Goal: Information Seeking & Learning: Learn about a topic

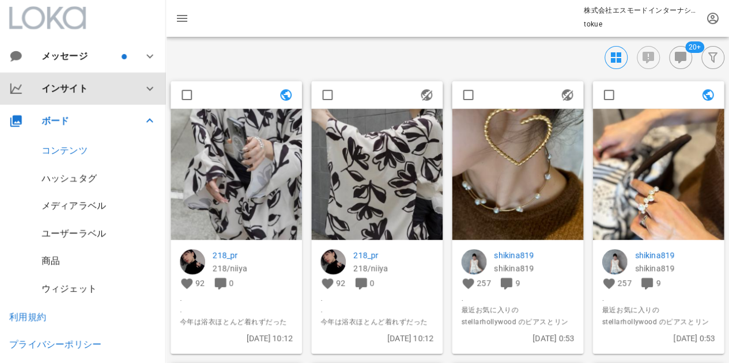
click at [143, 85] on icon at bounding box center [150, 89] width 14 height 14
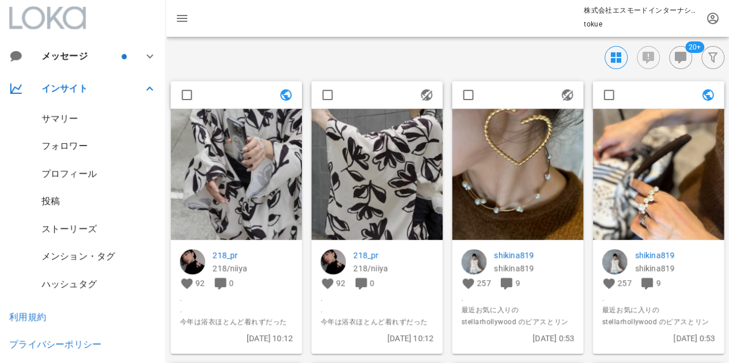
click at [77, 124] on div "サマリー" at bounding box center [59, 118] width 37 height 11
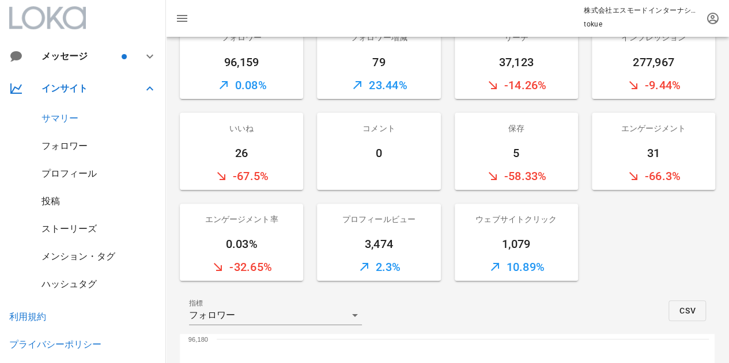
scroll to position [58, 0]
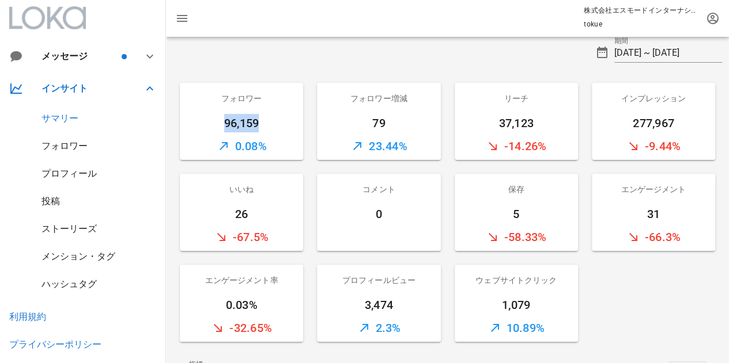
drag, startPoint x: 221, startPoint y: 119, endPoint x: 265, endPoint y: 123, distance: 43.9
click at [265, 123] on div "96,159" at bounding box center [241, 123] width 123 height 18
copy div "96,159"
click at [651, 54] on input "[DATE] ~ [DATE]" at bounding box center [668, 53] width 108 height 18
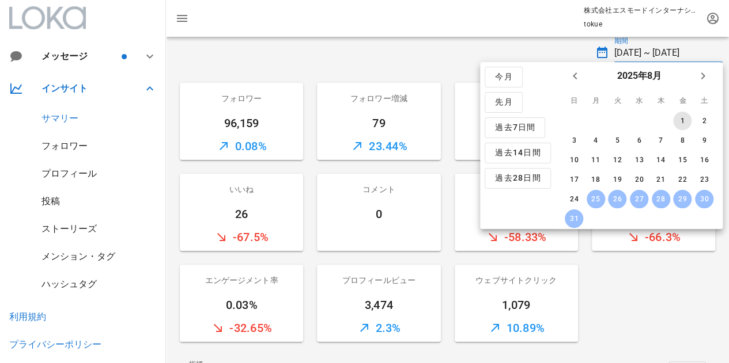
click at [681, 123] on div "1" at bounding box center [682, 121] width 18 height 8
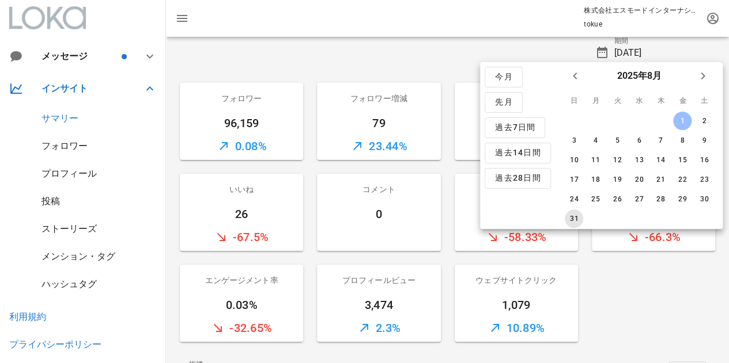
click at [573, 215] on div "31" at bounding box center [573, 219] width 18 height 8
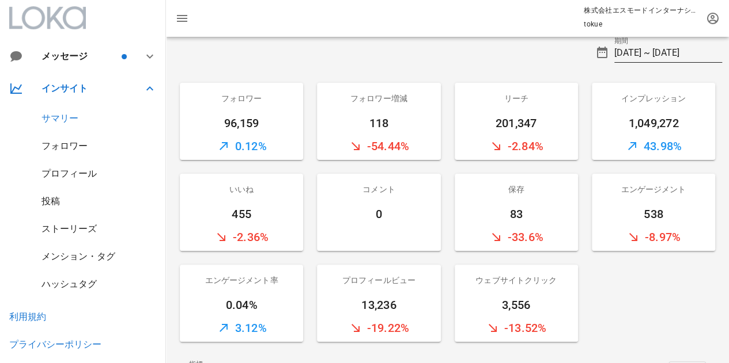
click at [626, 46] on input "[DATE] ~ [DATE]" at bounding box center [668, 53] width 108 height 18
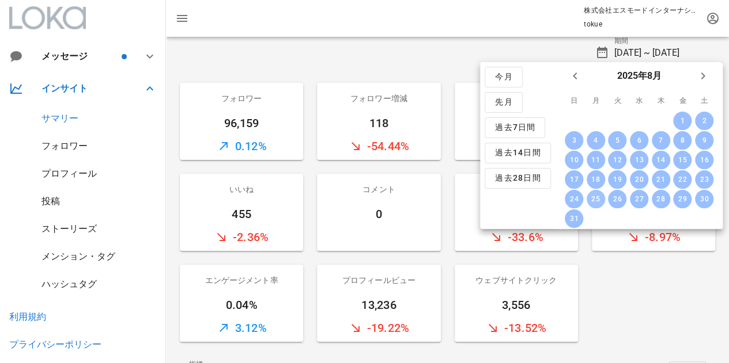
click at [597, 199] on div "25" at bounding box center [595, 199] width 18 height 8
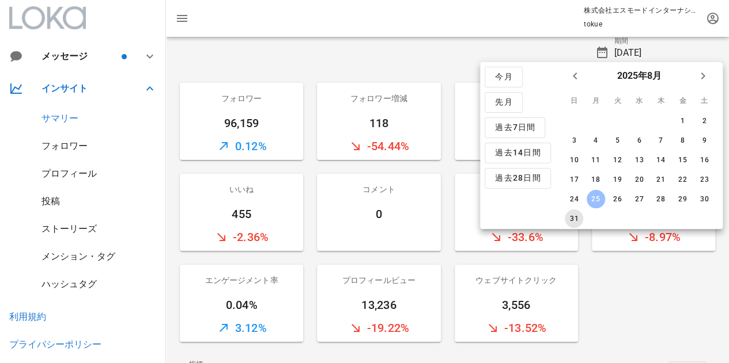
click at [571, 215] on div "31" at bounding box center [573, 219] width 18 height 8
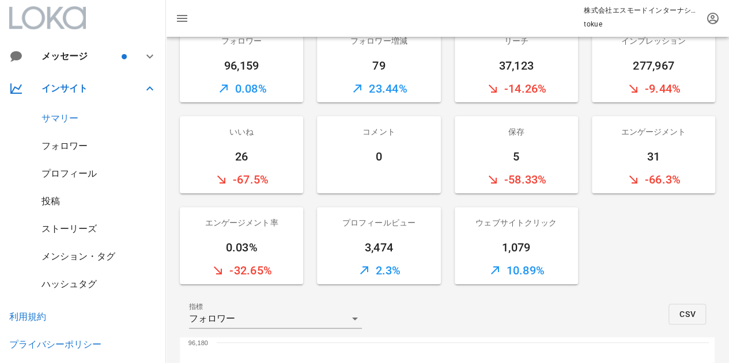
scroll to position [0, 0]
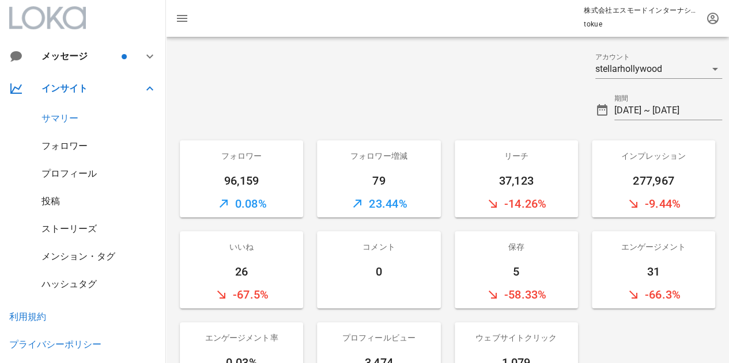
click at [503, 122] on div at bounding box center [377, 105] width 422 height 41
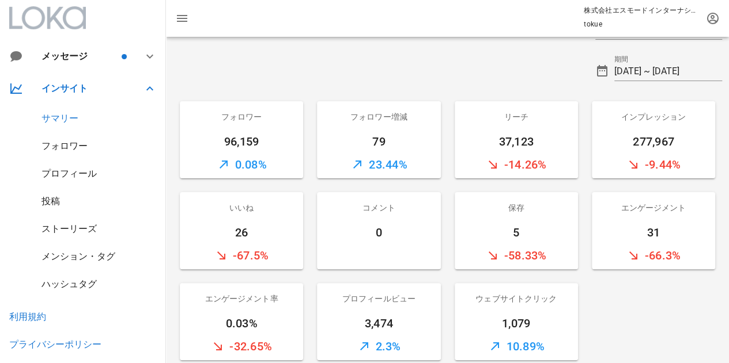
scroll to position [58, 0]
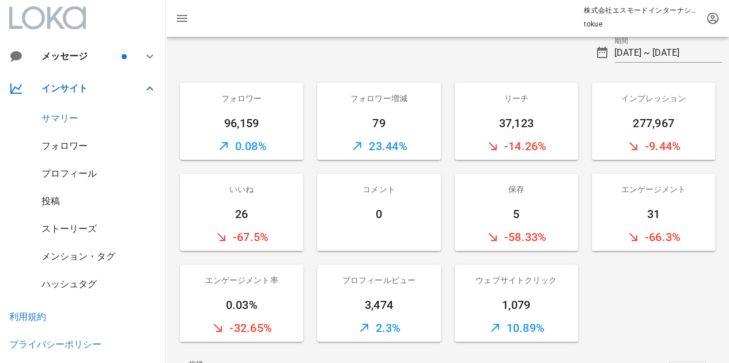
click at [410, 131] on div "79" at bounding box center [378, 123] width 123 height 18
click at [508, 127] on div "37,123" at bounding box center [515, 123] width 123 height 18
click at [550, 131] on div "37,123" at bounding box center [515, 123] width 123 height 18
drag, startPoint x: 544, startPoint y: 196, endPoint x: 554, endPoint y: 196, distance: 9.8
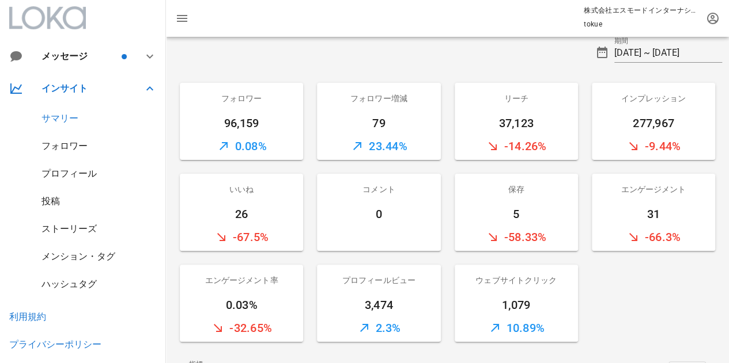
click at [545, 195] on div "保存" at bounding box center [515, 189] width 123 height 31
click at [554, 195] on div "保存" at bounding box center [515, 189] width 123 height 31
click at [636, 198] on div "エンゲージメント" at bounding box center [653, 189] width 123 height 31
click at [626, 135] on div "-9.44%" at bounding box center [653, 146] width 123 height 28
click at [533, 180] on div "保存" at bounding box center [515, 189] width 123 height 31
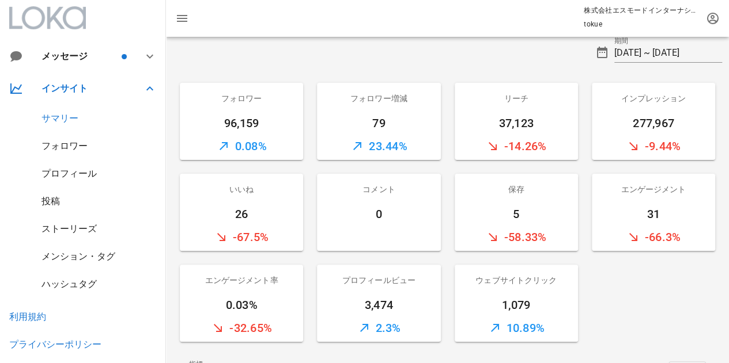
drag, startPoint x: 532, startPoint y: 209, endPoint x: 524, endPoint y: 221, distance: 13.7
click at [530, 212] on div "5" at bounding box center [515, 214] width 123 height 18
click at [510, 283] on div "ウェブサイトクリック" at bounding box center [515, 280] width 123 height 31
drag, startPoint x: 412, startPoint y: 282, endPoint x: 388, endPoint y: 236, distance: 52.8
click at [411, 279] on div "プロフィールビュー" at bounding box center [378, 280] width 123 height 31
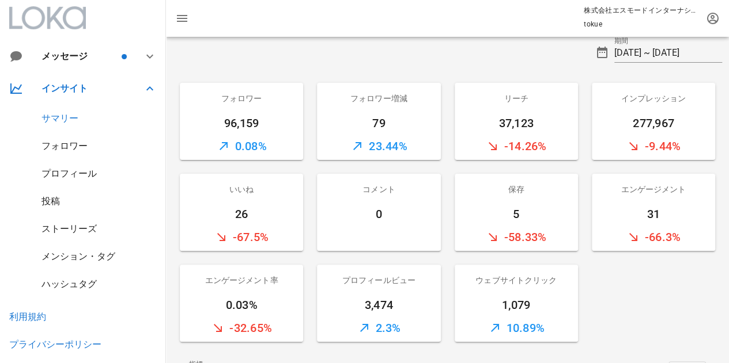
drag, startPoint x: 381, startPoint y: 213, endPoint x: 276, endPoint y: 211, distance: 104.8
click at [378, 213] on div "0" at bounding box center [378, 214] width 123 height 18
click at [247, 213] on div "26" at bounding box center [241, 214] width 123 height 18
click at [274, 284] on div "エンゲージメント率" at bounding box center [241, 280] width 123 height 31
click at [368, 113] on div "フォロワー増減" at bounding box center [378, 98] width 123 height 31
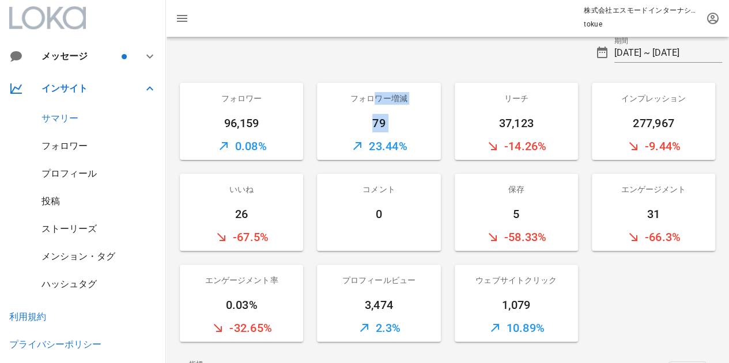
drag, startPoint x: 377, startPoint y: 111, endPoint x: 378, endPoint y: 138, distance: 27.1
click at [377, 138] on div "フォロワー増減 79 23.44%" at bounding box center [378, 121] width 123 height 77
click at [410, 137] on div "23.44%" at bounding box center [378, 146] width 123 height 28
click at [62, 147] on div "フォロワー" at bounding box center [64, 146] width 46 height 11
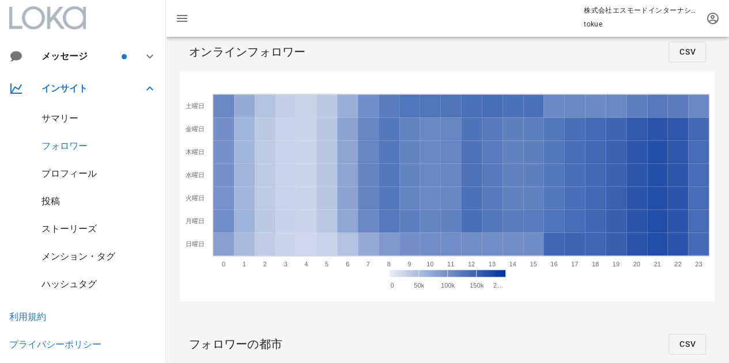
scroll to position [403, 0]
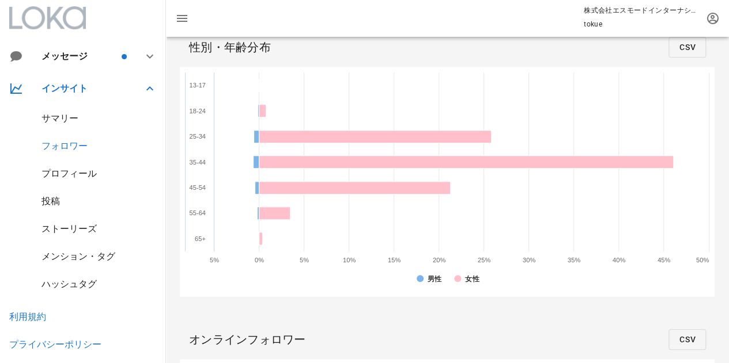
click at [90, 119] on div "サマリー" at bounding box center [83, 119] width 166 height 28
click at [67, 118] on div "サマリー" at bounding box center [59, 118] width 37 height 11
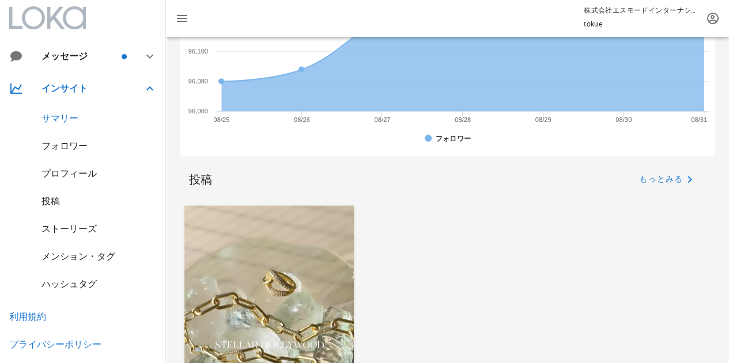
scroll to position [634, 0]
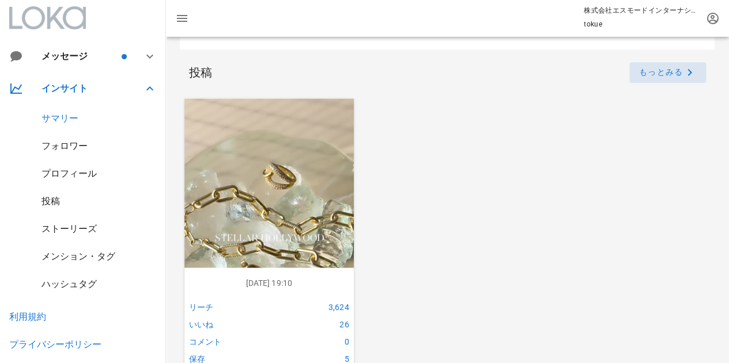
click at [661, 74] on span "もっとみる" at bounding box center [667, 73] width 58 height 14
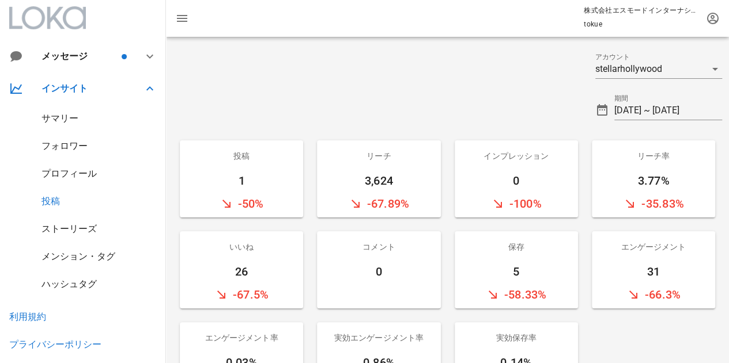
click at [395, 179] on div "3,624" at bounding box center [378, 181] width 123 height 18
click at [74, 122] on div "サマリー" at bounding box center [59, 118] width 37 height 11
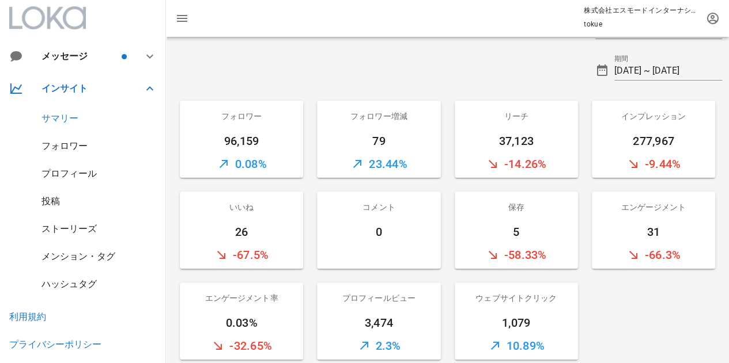
scroll to position [58, 0]
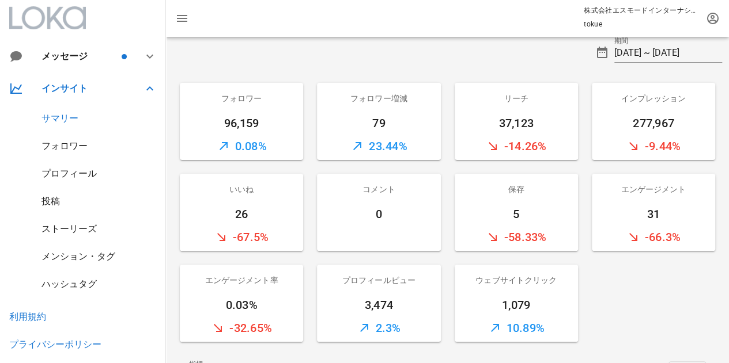
click at [281, 211] on div "26" at bounding box center [241, 214] width 123 height 18
click at [645, 49] on input "[DATE] ~ [DATE]" at bounding box center [668, 53] width 108 height 18
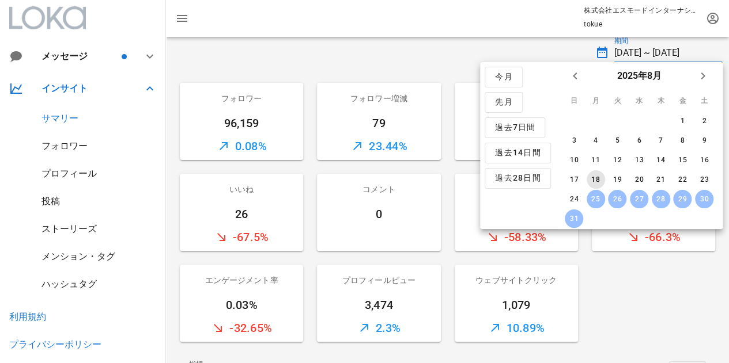
click at [594, 179] on div "18" at bounding box center [595, 180] width 18 height 8
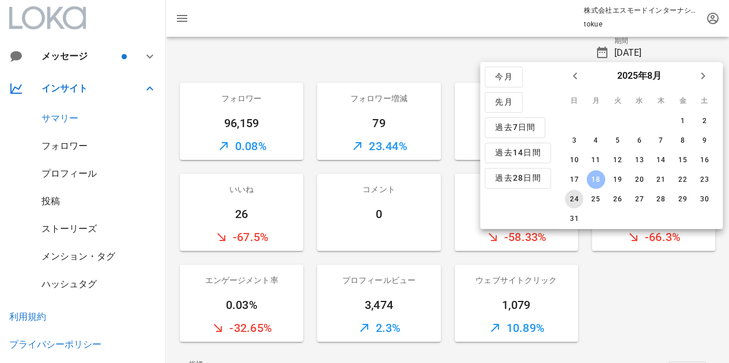
click at [575, 195] on div "24" at bounding box center [573, 199] width 18 height 8
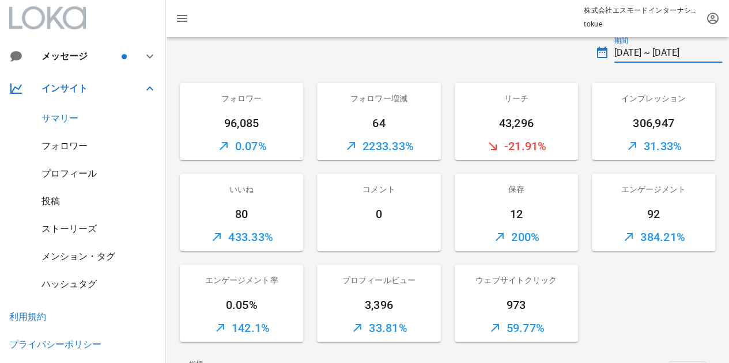
click at [634, 57] on input "[DATE] ~ [DATE]" at bounding box center [668, 53] width 108 height 18
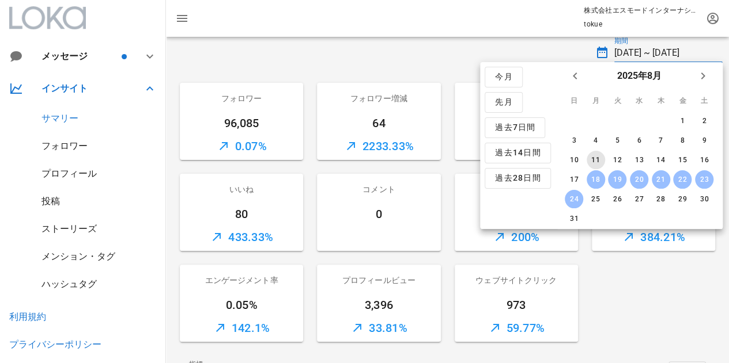
click at [593, 156] on div "11" at bounding box center [595, 160] width 18 height 8
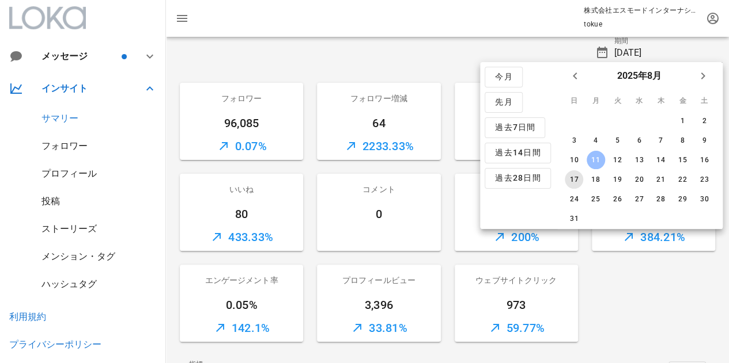
click at [573, 179] on div "17" at bounding box center [573, 180] width 18 height 8
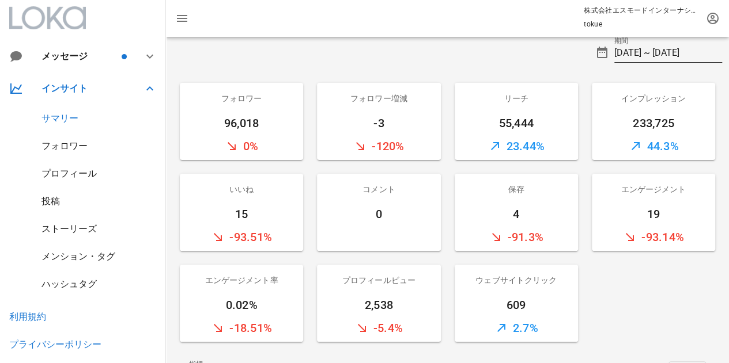
click at [649, 55] on input "[DATE] ~ [DATE]" at bounding box center [668, 53] width 108 height 18
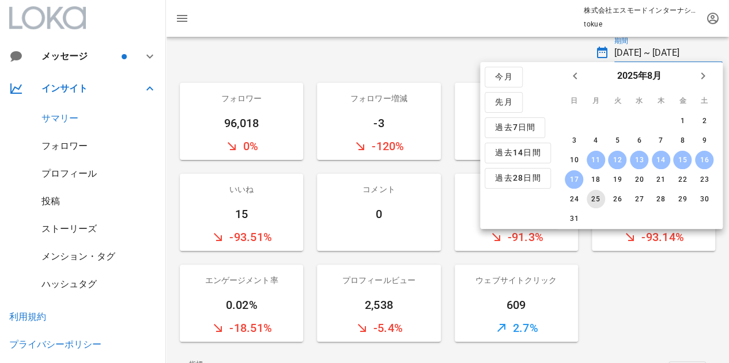
click at [596, 198] on div "25" at bounding box center [595, 199] width 18 height 8
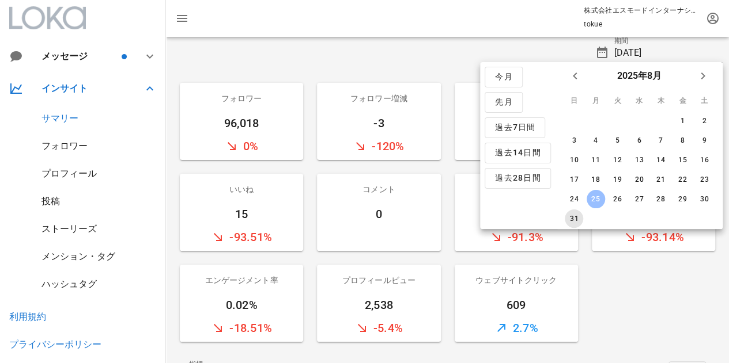
click at [573, 220] on div "31" at bounding box center [573, 219] width 18 height 8
type input "[DATE] ~ [DATE]"
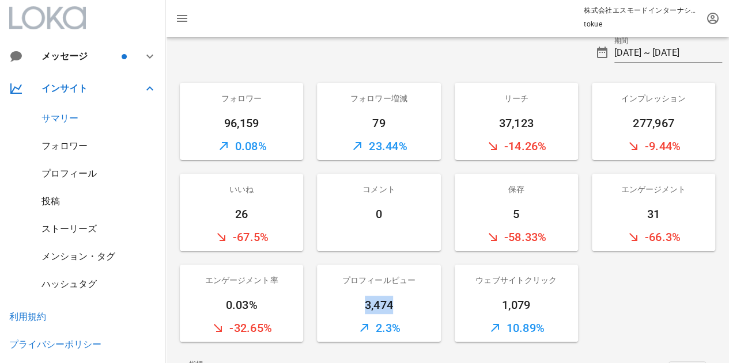
drag, startPoint x: 366, startPoint y: 309, endPoint x: 393, endPoint y: 308, distance: 27.7
click at [393, 308] on div "3,474" at bounding box center [378, 305] width 123 height 18
copy div "3,474"
drag, startPoint x: 500, startPoint y: 303, endPoint x: 534, endPoint y: 308, distance: 34.3
click at [534, 308] on div "1,079" at bounding box center [515, 305] width 123 height 18
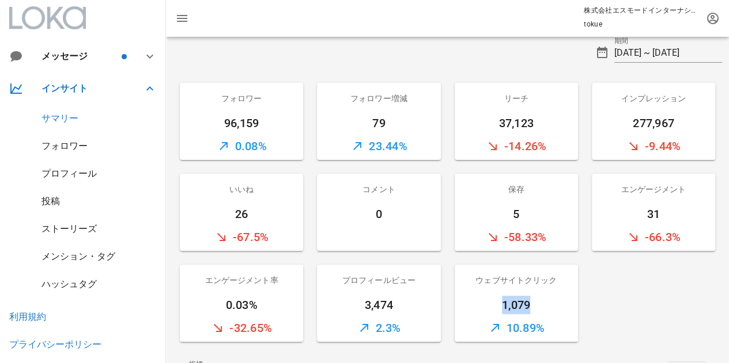
copy div "1,079"
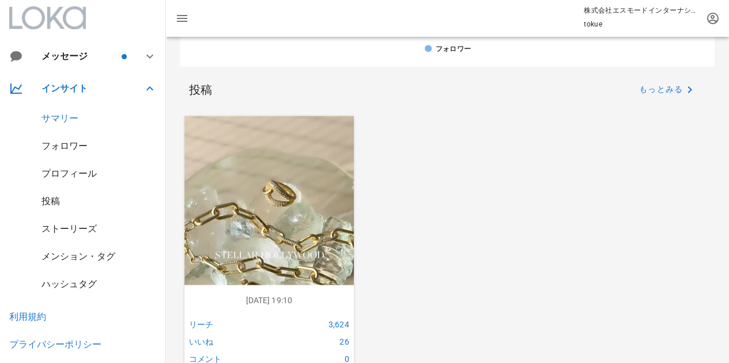
scroll to position [576, 0]
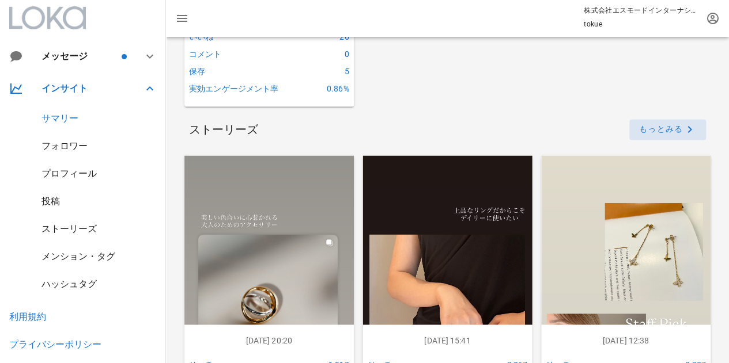
click at [653, 132] on span "もっとみる" at bounding box center [667, 130] width 58 height 14
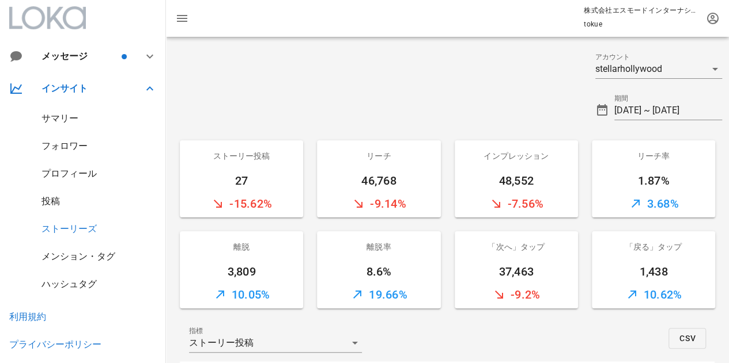
click at [90, 112] on div "サマリー" at bounding box center [83, 119] width 166 height 28
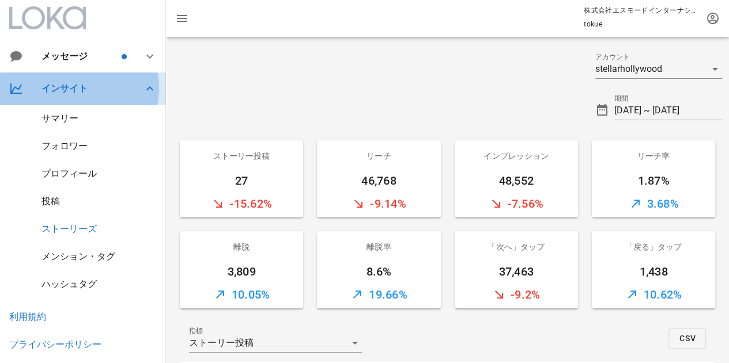
click at [85, 90] on div "インサイト" at bounding box center [85, 88] width 88 height 11
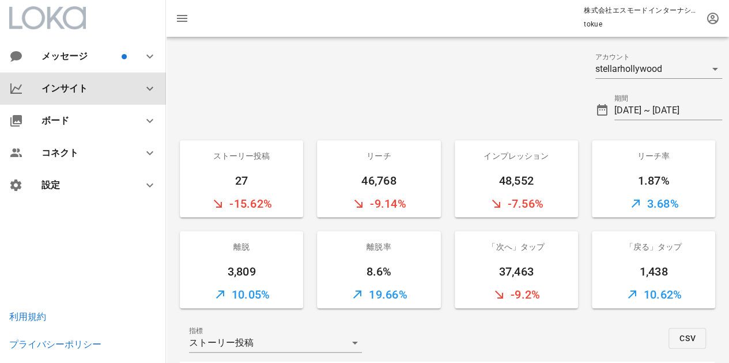
click at [88, 93] on div "インサイト" at bounding box center [85, 88] width 88 height 11
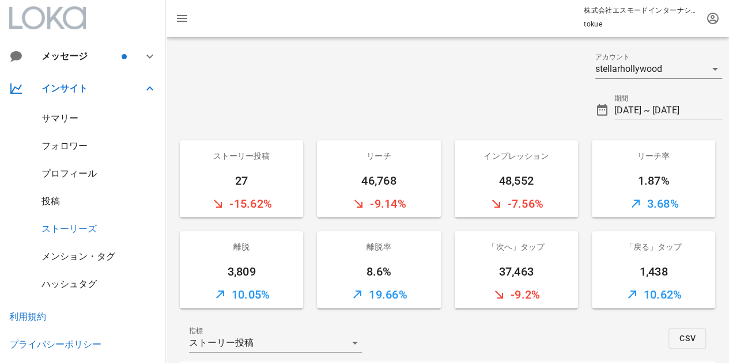
click at [75, 113] on div "サマリー" at bounding box center [59, 118] width 37 height 11
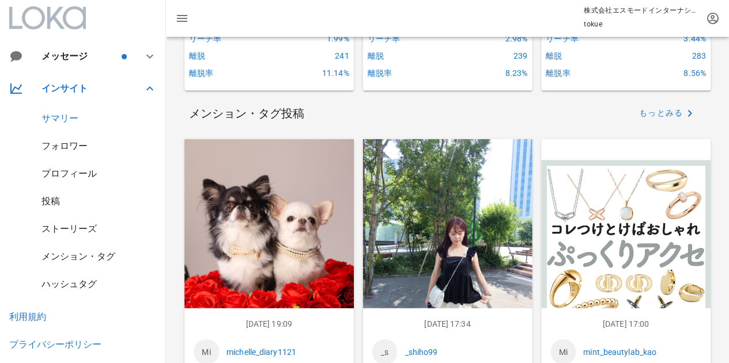
scroll to position [1236, 0]
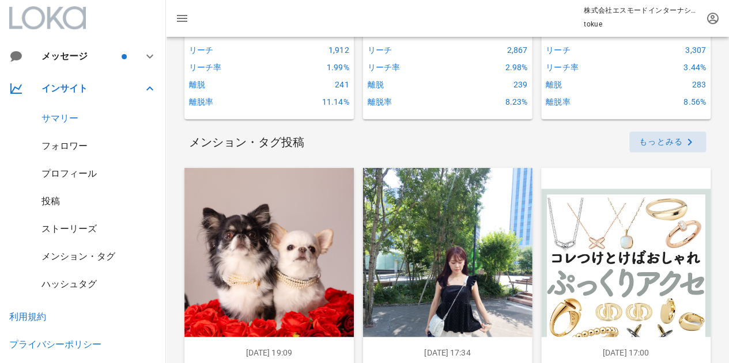
click at [639, 149] on span "もっとみる" at bounding box center [667, 142] width 58 height 14
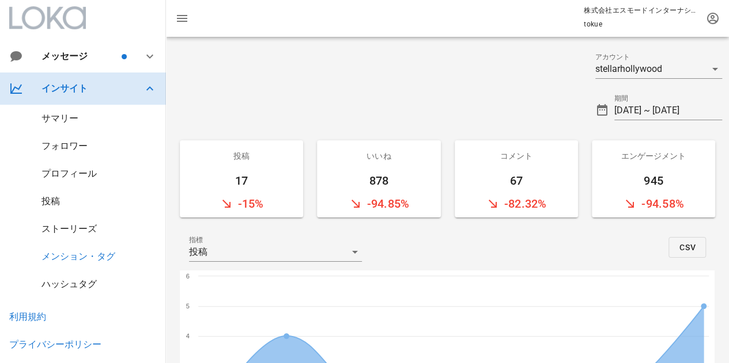
click at [93, 87] on div "インサイト" at bounding box center [85, 88] width 88 height 11
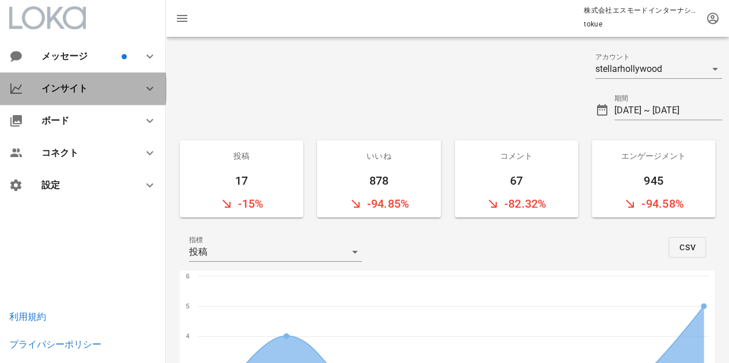
click at [92, 90] on div "インサイト" at bounding box center [85, 88] width 88 height 11
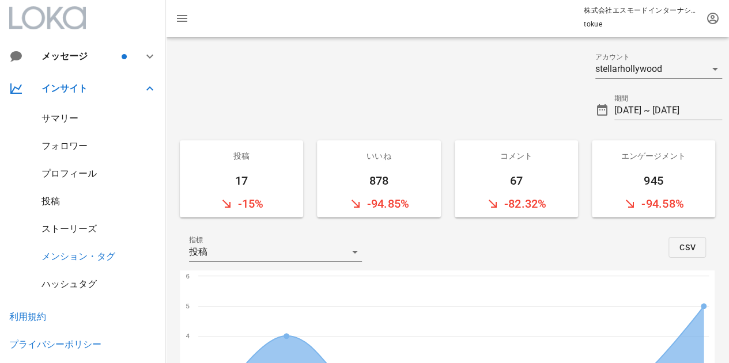
click at [79, 117] on div "サマリー" at bounding box center [83, 119] width 166 height 28
click at [70, 117] on div "サマリー" at bounding box center [59, 118] width 37 height 11
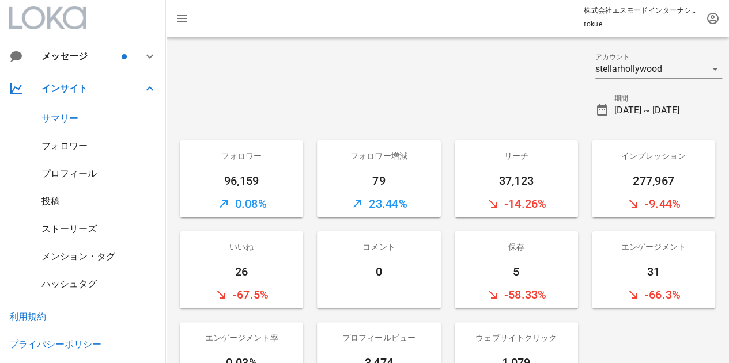
click at [500, 110] on div at bounding box center [377, 105] width 422 height 41
drag, startPoint x: 490, startPoint y: 179, endPoint x: 538, endPoint y: 188, distance: 49.2
click at [536, 181] on div "37,123" at bounding box center [515, 181] width 123 height 18
copy div "37,123"
click at [516, 153] on div "リーチ" at bounding box center [515, 156] width 123 height 31
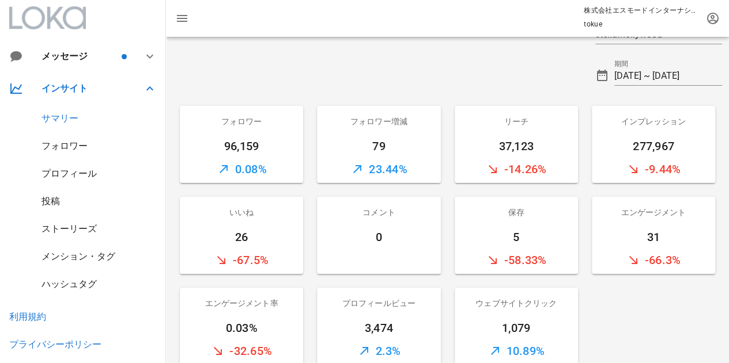
scroll to position [58, 0]
